Goal: Transaction & Acquisition: Purchase product/service

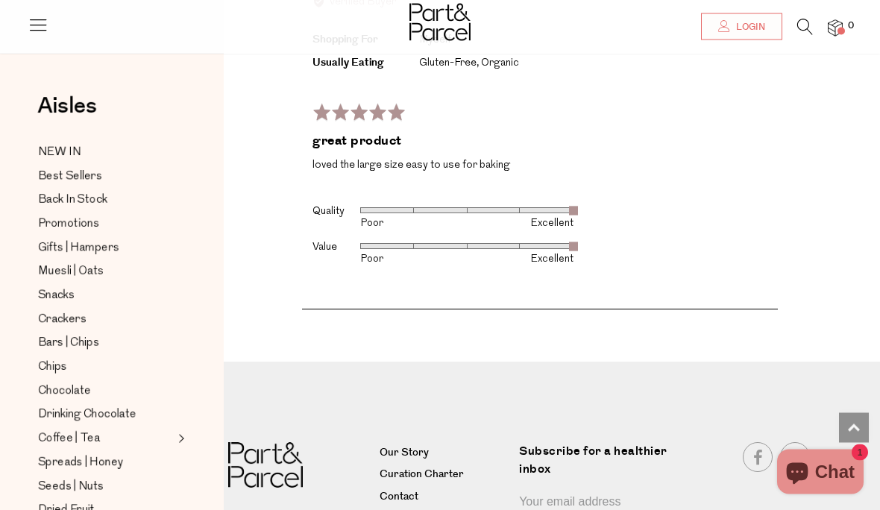
scroll to position [3426, 0]
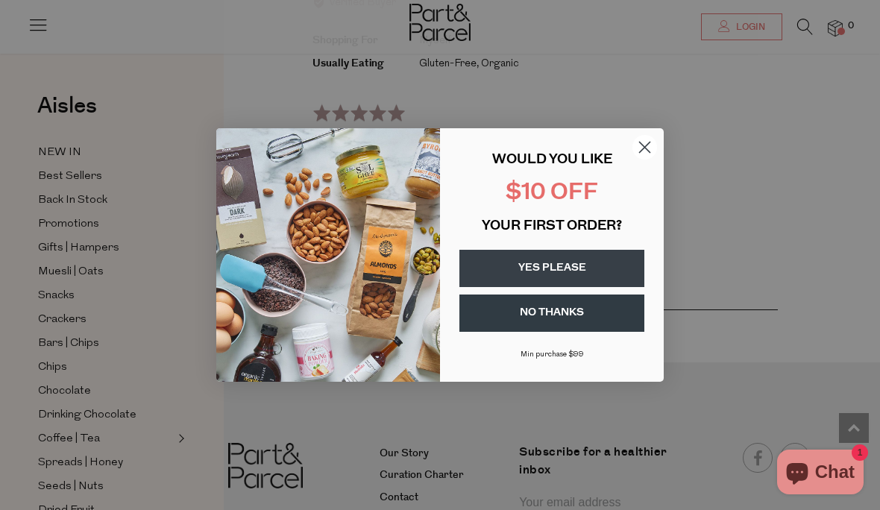
click at [651, 160] on circle "Close dialog" at bounding box center [644, 147] width 25 height 25
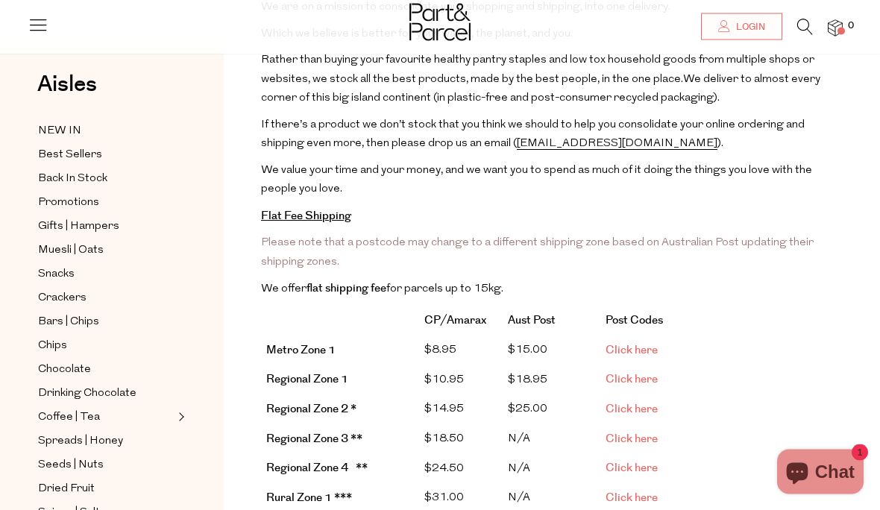
scroll to position [180, 0]
click at [332, 211] on strong "Flat Fee Shipping" at bounding box center [306, 215] width 90 height 16
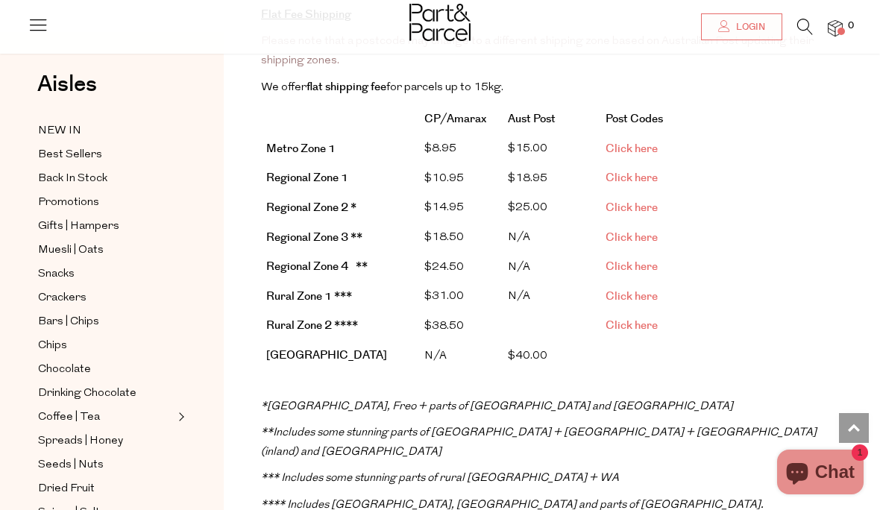
scroll to position [379, 0]
click at [635, 232] on span "Click here" at bounding box center [631, 238] width 52 height 16
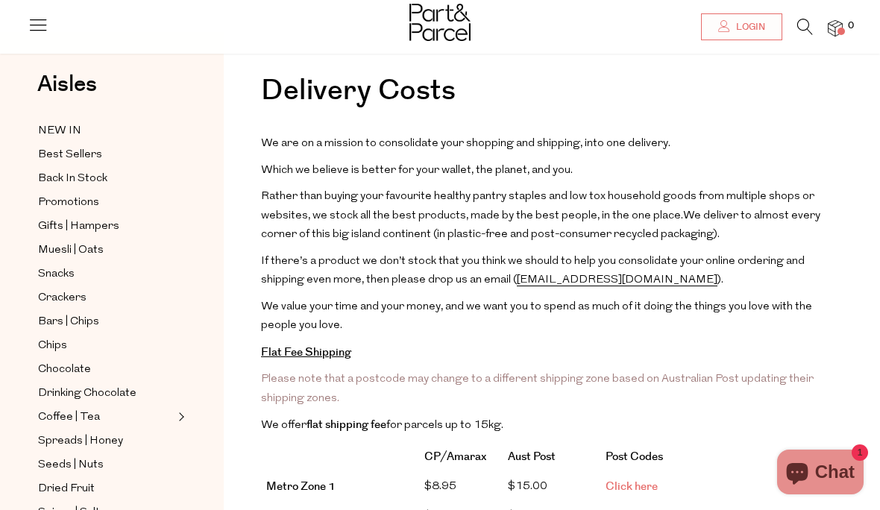
scroll to position [0, 0]
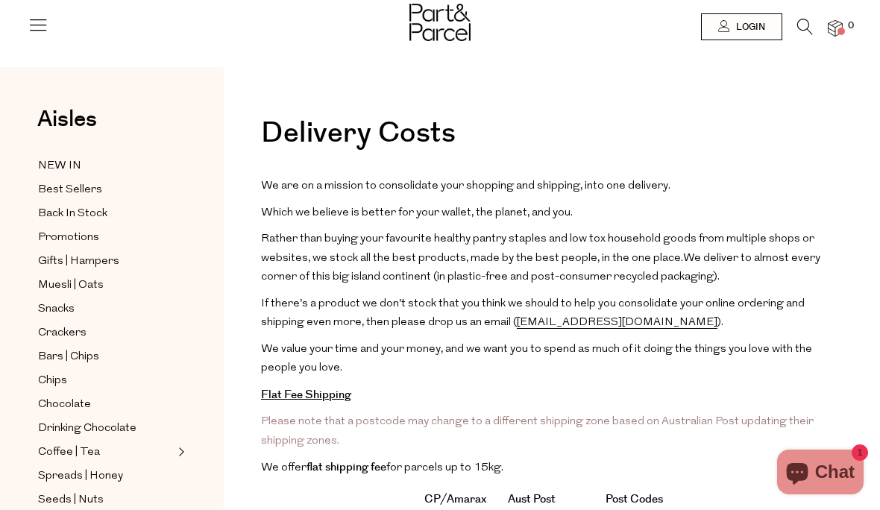
click at [460, 347] on span "We value your time and your money, and we want you to spend as much of it doing…" at bounding box center [536, 359] width 551 height 31
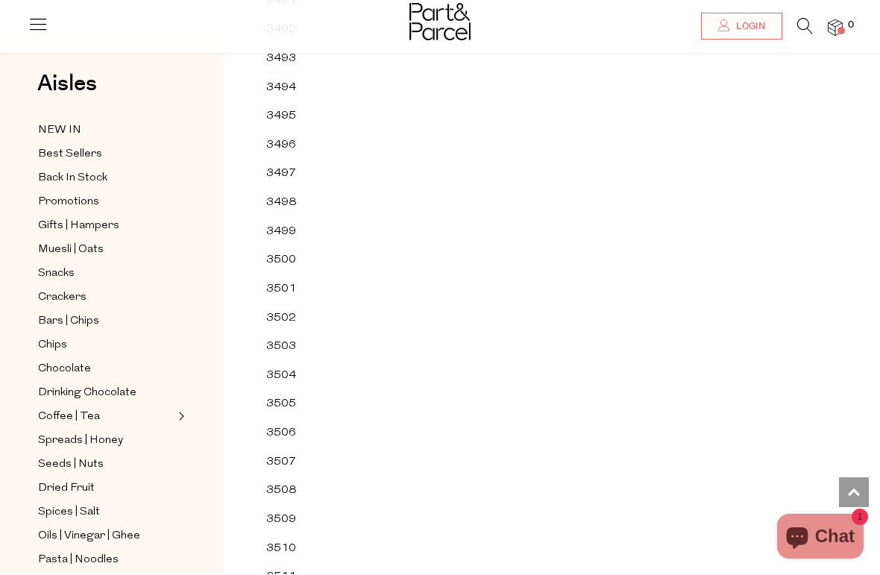
scroll to position [4046, 0]
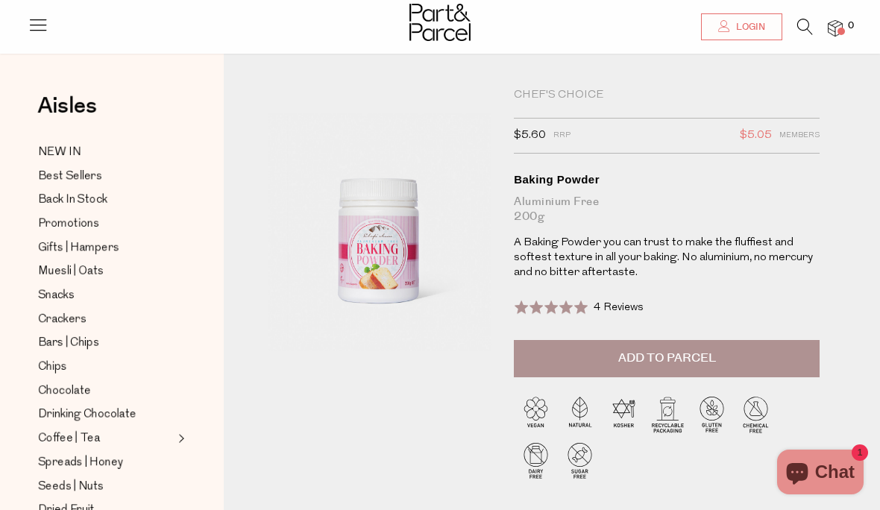
scroll to position [1, 0]
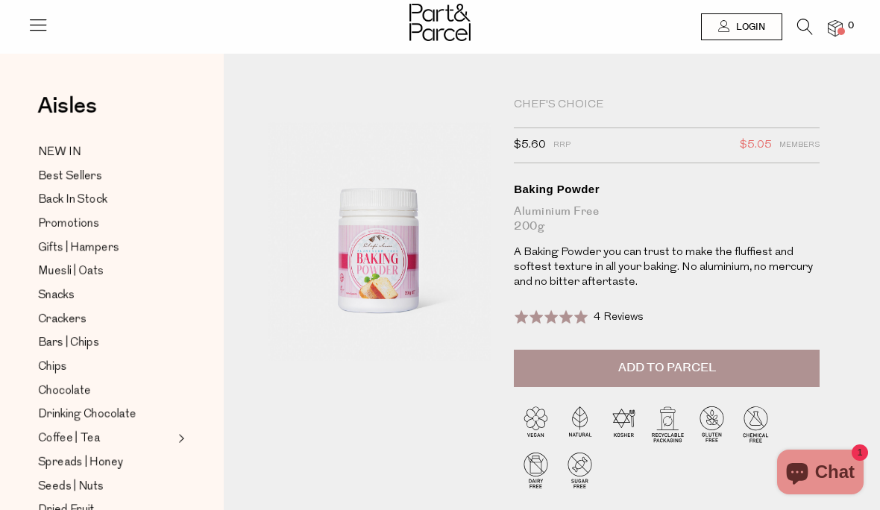
click at [702, 362] on span "Add to Parcel" at bounding box center [667, 367] width 98 height 17
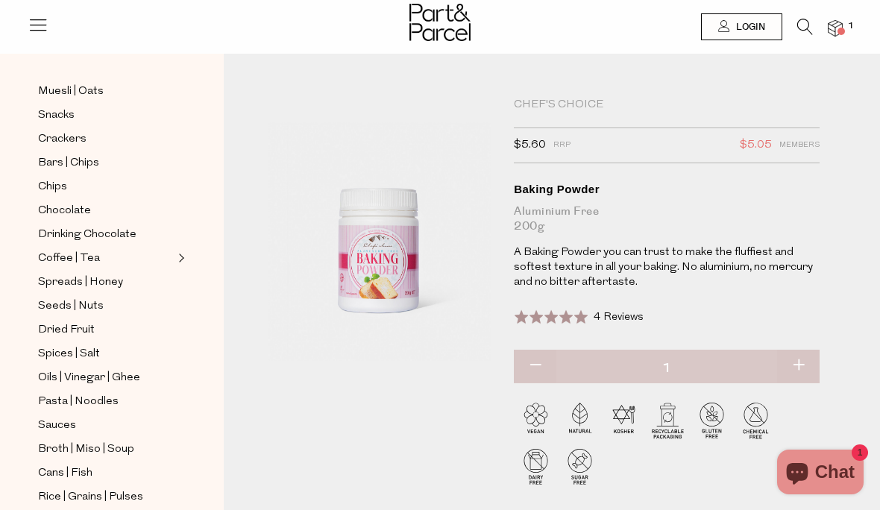
scroll to position [192, 0]
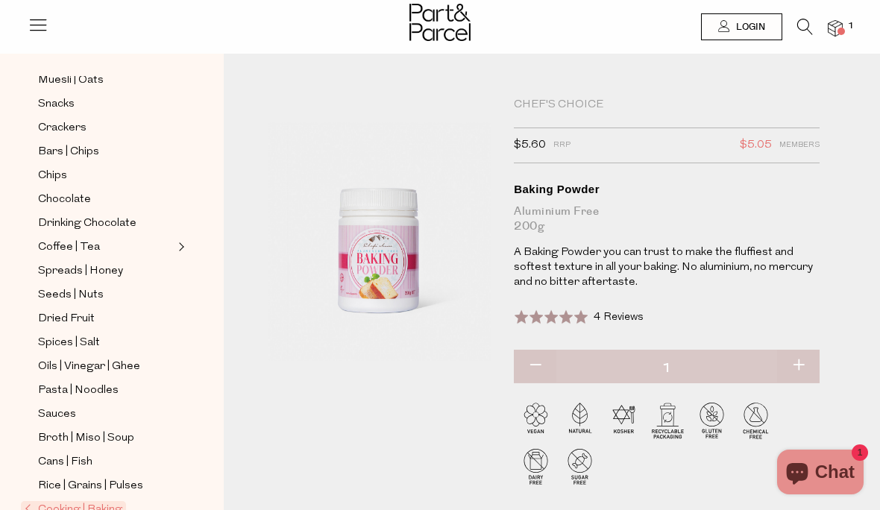
click at [174, 238] on span "Expand/Collapse Coffee | Tea" at bounding box center [179, 243] width 10 height 10
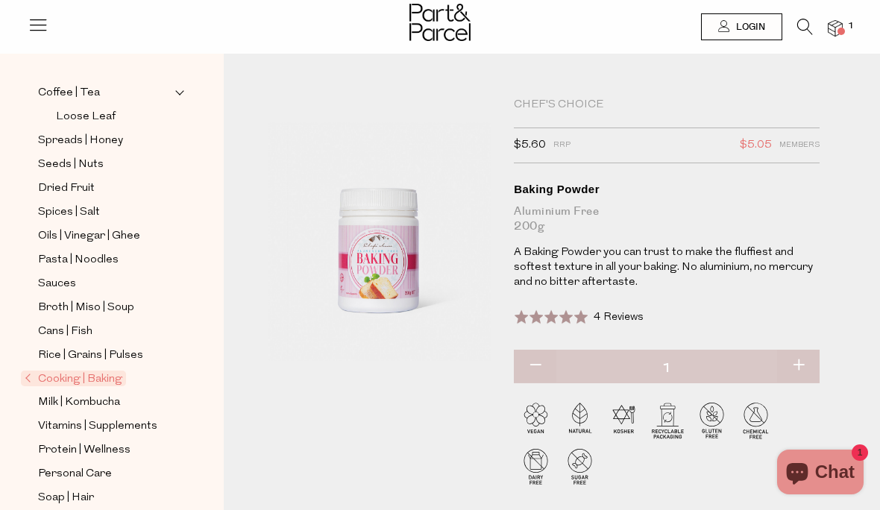
scroll to position [349, 0]
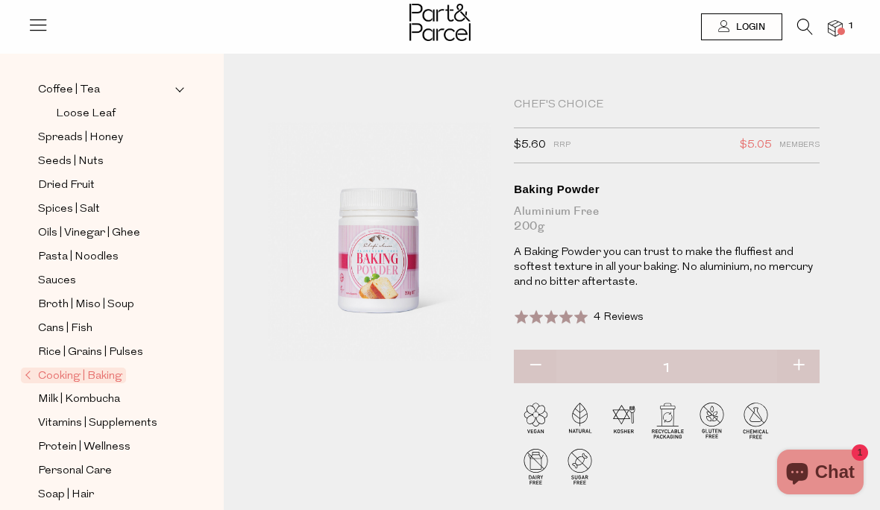
click at [107, 105] on span "Loose Leaf" at bounding box center [86, 114] width 60 height 18
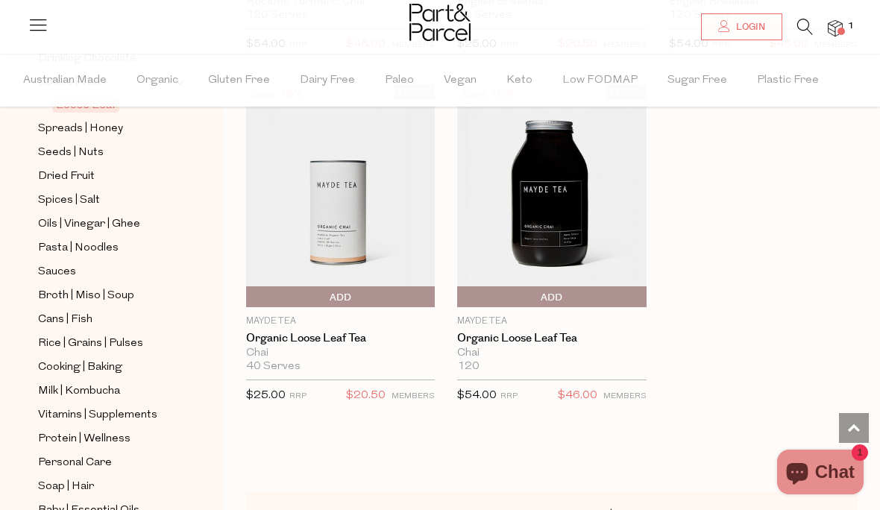
scroll to position [406, 0]
click at [90, 309] on span "Cans | Fish" at bounding box center [65, 318] width 54 height 18
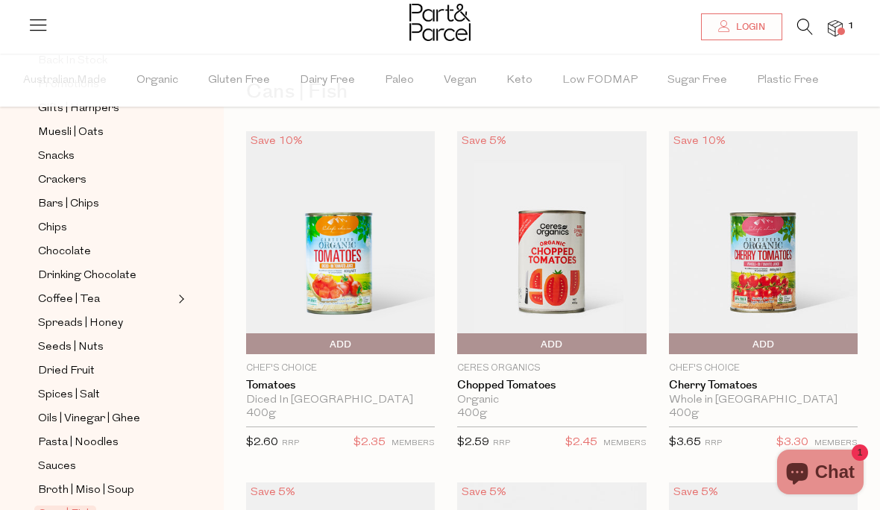
scroll to position [190, 0]
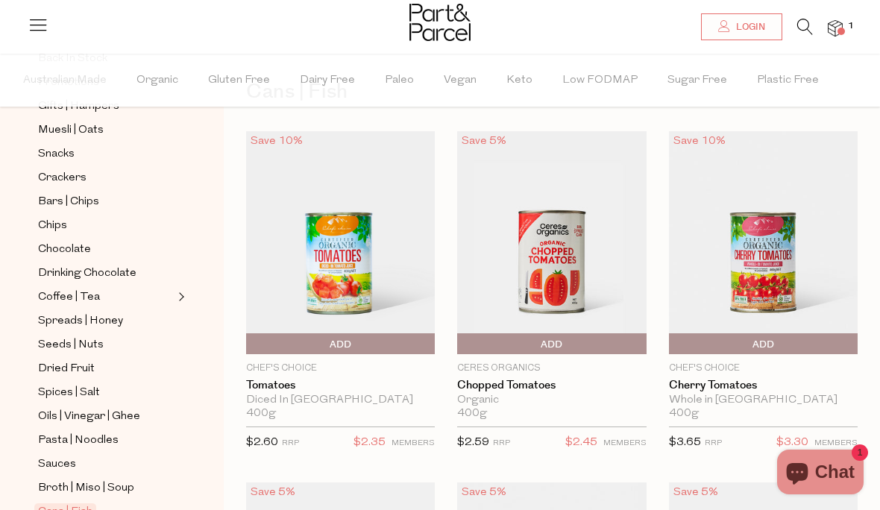
click at [81, 360] on span "Dried Fruit" at bounding box center [66, 369] width 57 height 18
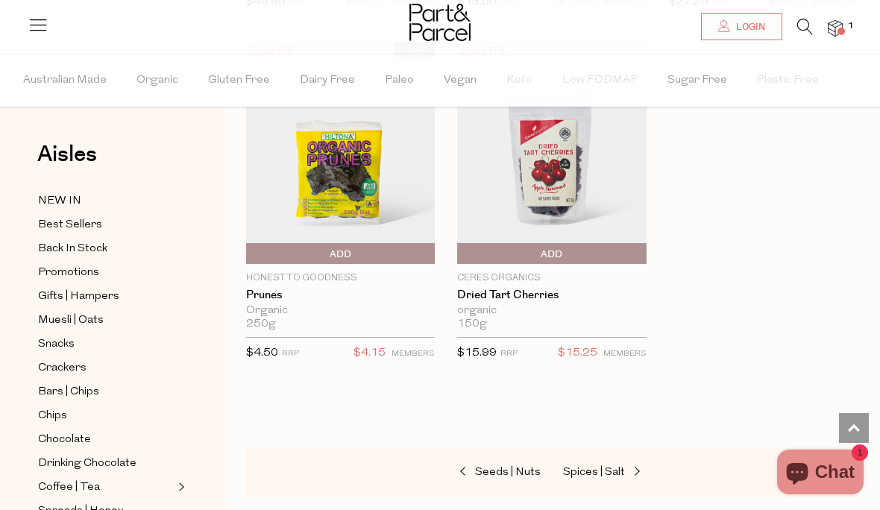
scroll to position [1222, 0]
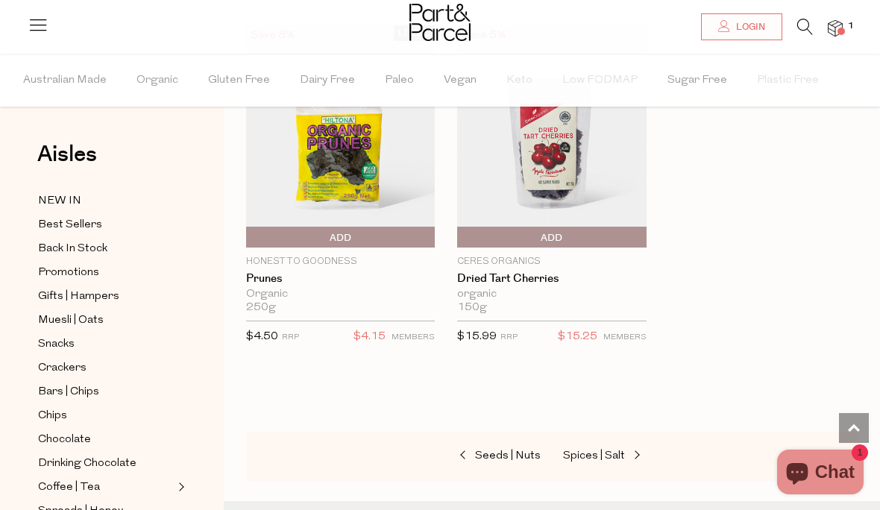
click at [565, 171] on img at bounding box center [551, 136] width 189 height 223
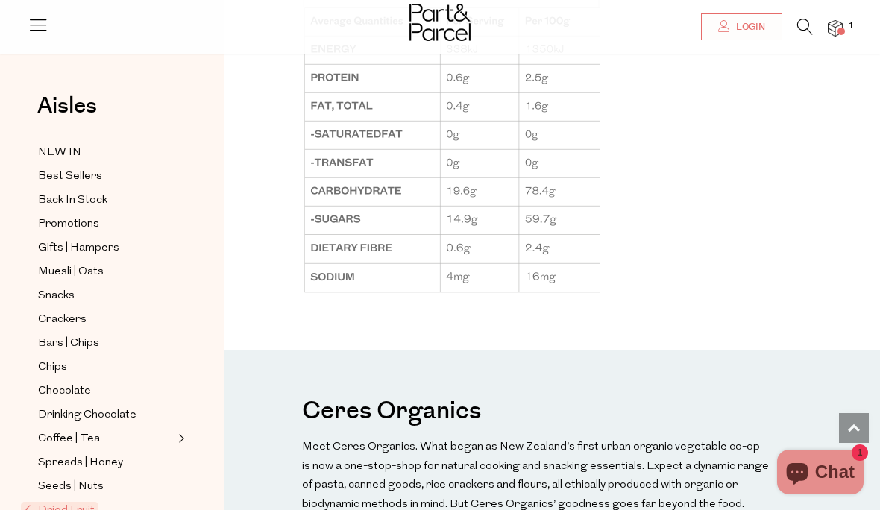
scroll to position [1296, 0]
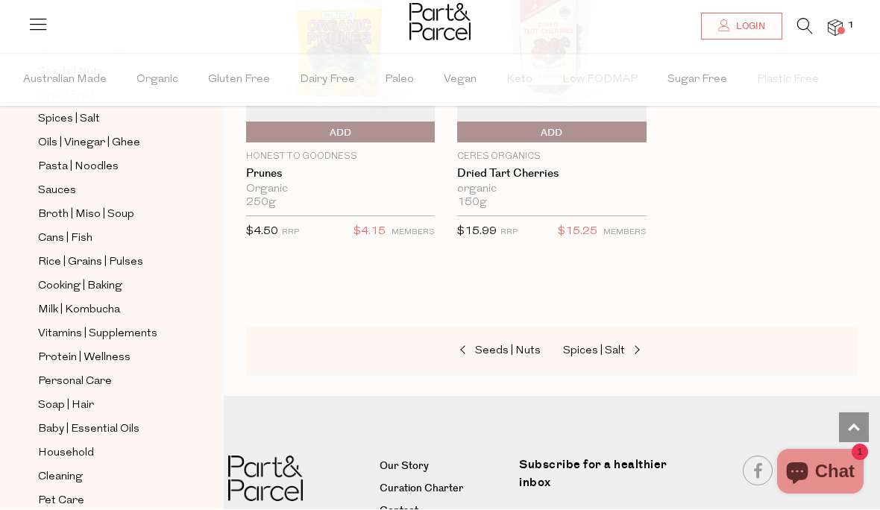
scroll to position [1327, 0]
click at [73, 278] on span "Cooking | Baking" at bounding box center [80, 287] width 84 height 18
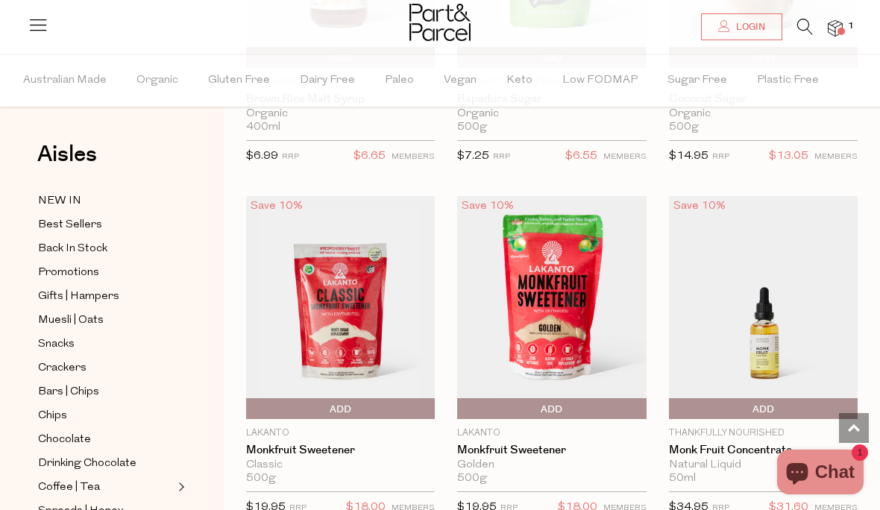
scroll to position [4931, 0]
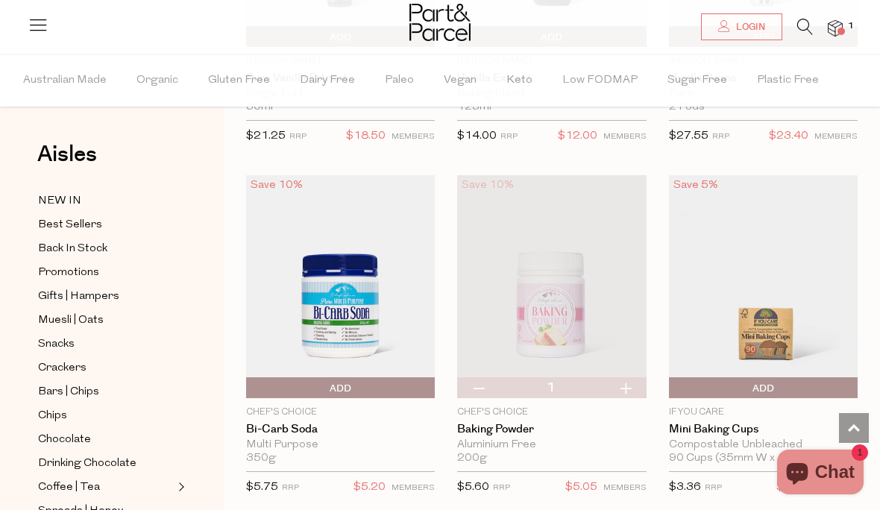
scroll to position [9540, 0]
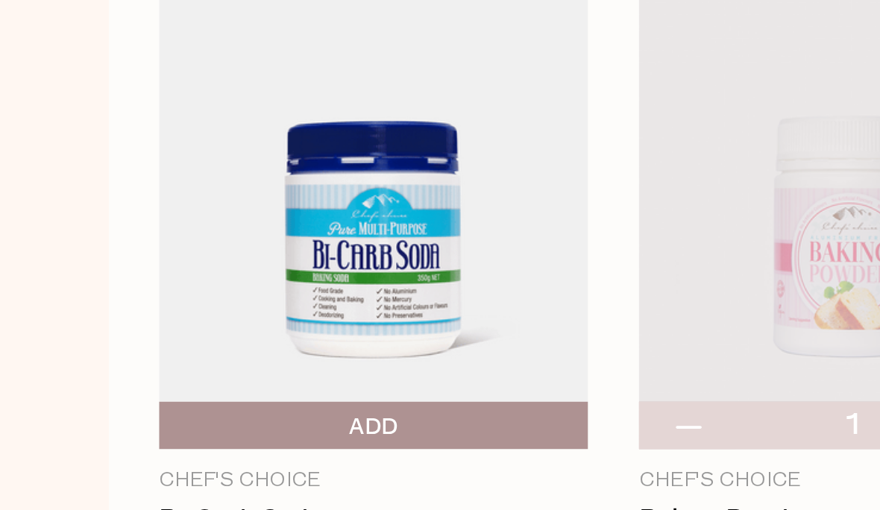
click at [250, 346] on span "Add To Parcel" at bounding box center [250, 357] width 0 height 22
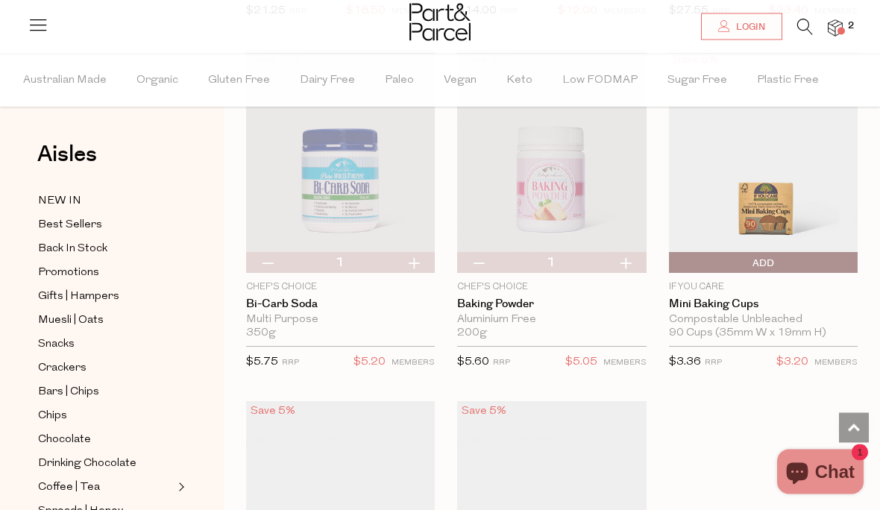
scroll to position [9629, 0]
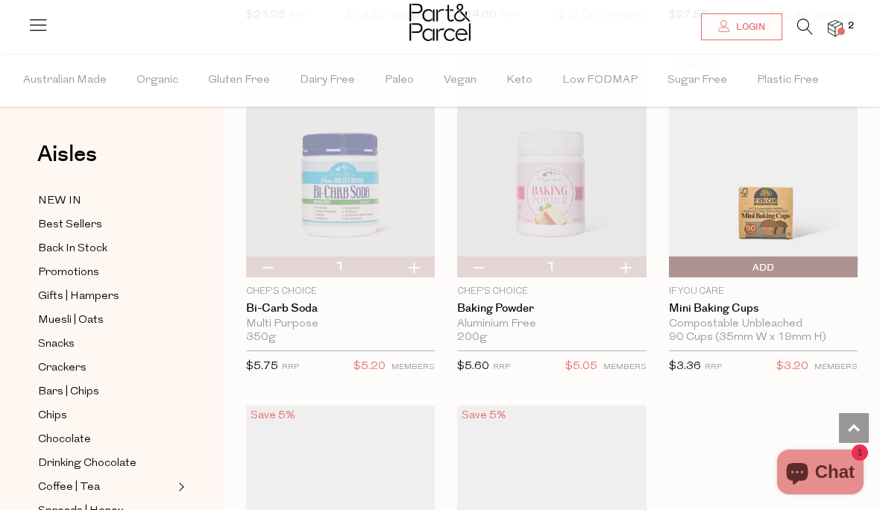
click at [833, 28] on img at bounding box center [834, 28] width 15 height 17
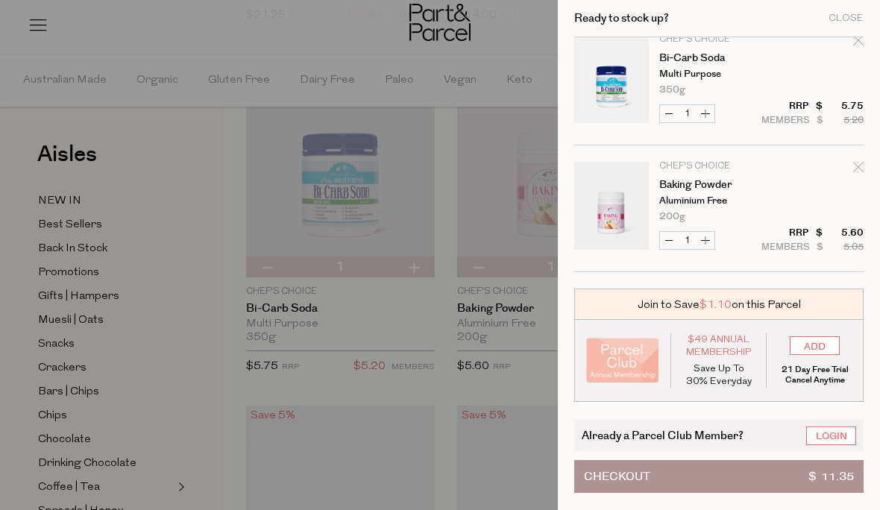
scroll to position [19, 0]
click at [730, 470] on button "Checkout $ 11.35" at bounding box center [718, 476] width 289 height 33
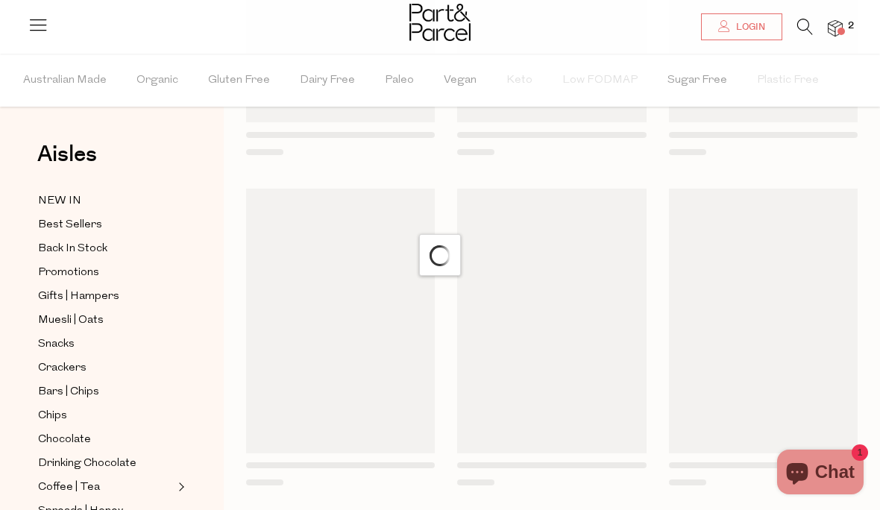
scroll to position [128, 0]
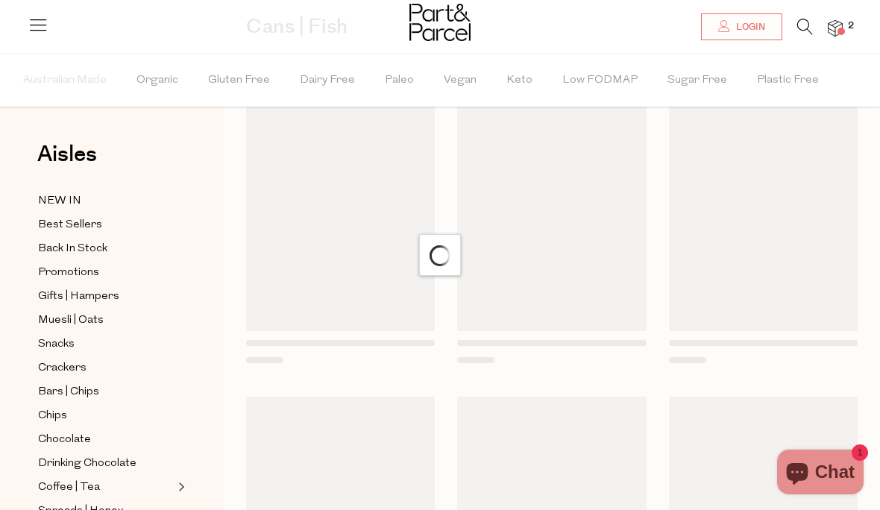
scroll to position [1716, 0]
